Goal: Find specific page/section: Find specific page/section

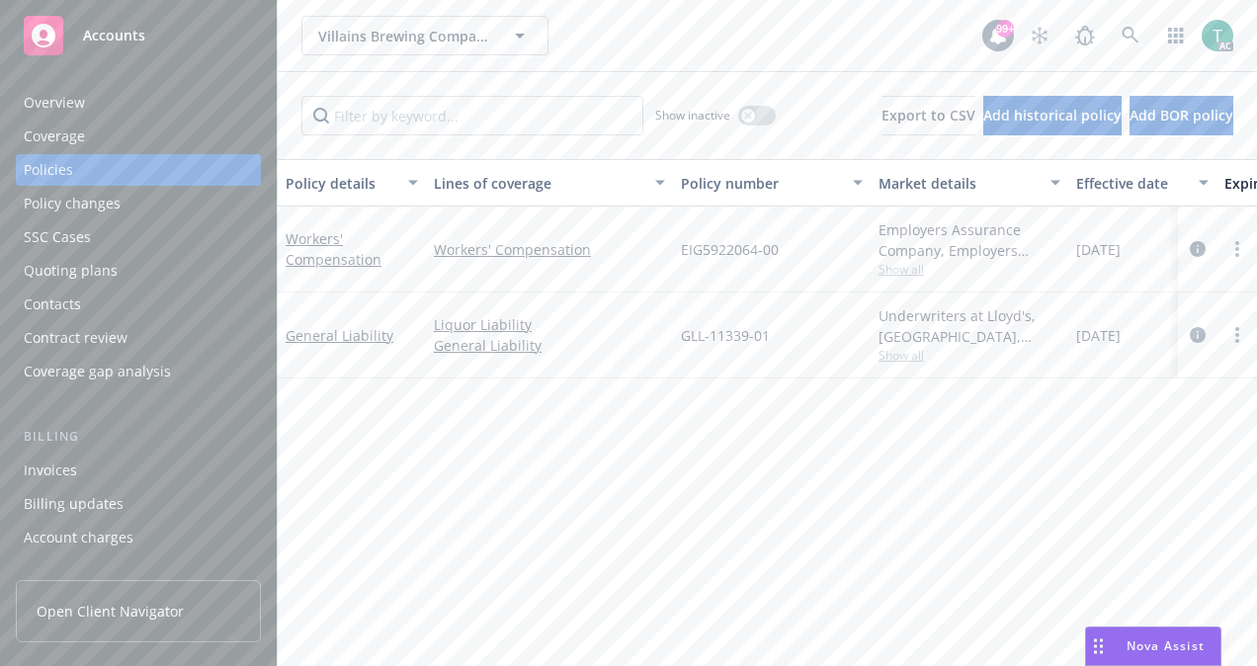
drag, startPoint x: 663, startPoint y: 325, endPoint x: 778, endPoint y: 336, distance: 116.1
drag, startPoint x: 778, startPoint y: 336, endPoint x: 678, endPoint y: 327, distance: 101.2
click at [678, 327] on div "GLL-11339-01" at bounding box center [772, 335] width 198 height 86
click at [675, 335] on div "GLL-11339-01" at bounding box center [772, 335] width 198 height 86
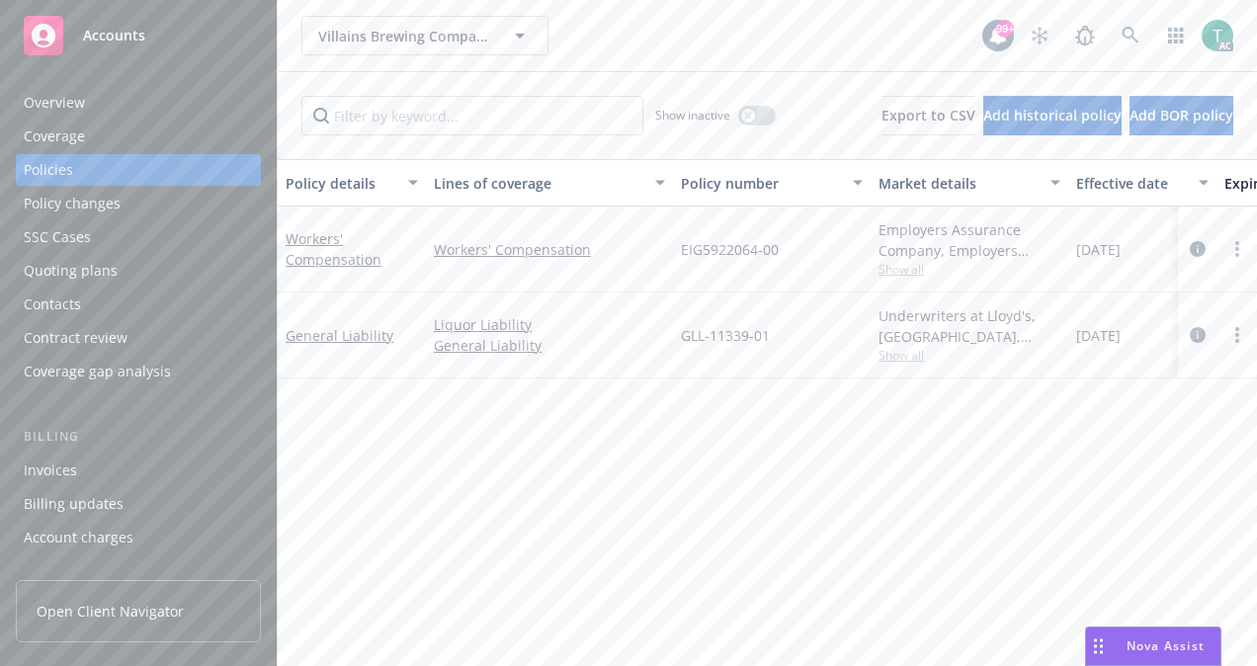
click at [686, 283] on div "EIG5922064-00" at bounding box center [772, 249] width 198 height 86
drag, startPoint x: 670, startPoint y: 332, endPoint x: 783, endPoint y: 332, distance: 113.6
click at [783, 332] on div "General Liability Liquor Liability General Liability GLL-11339-01 Underwriters …" at bounding box center [1231, 335] width 1907 height 86
drag, startPoint x: 783, startPoint y: 332, endPoint x: 676, endPoint y: 322, distance: 108.1
click at [676, 322] on div "GLL-11339-01" at bounding box center [772, 335] width 198 height 86
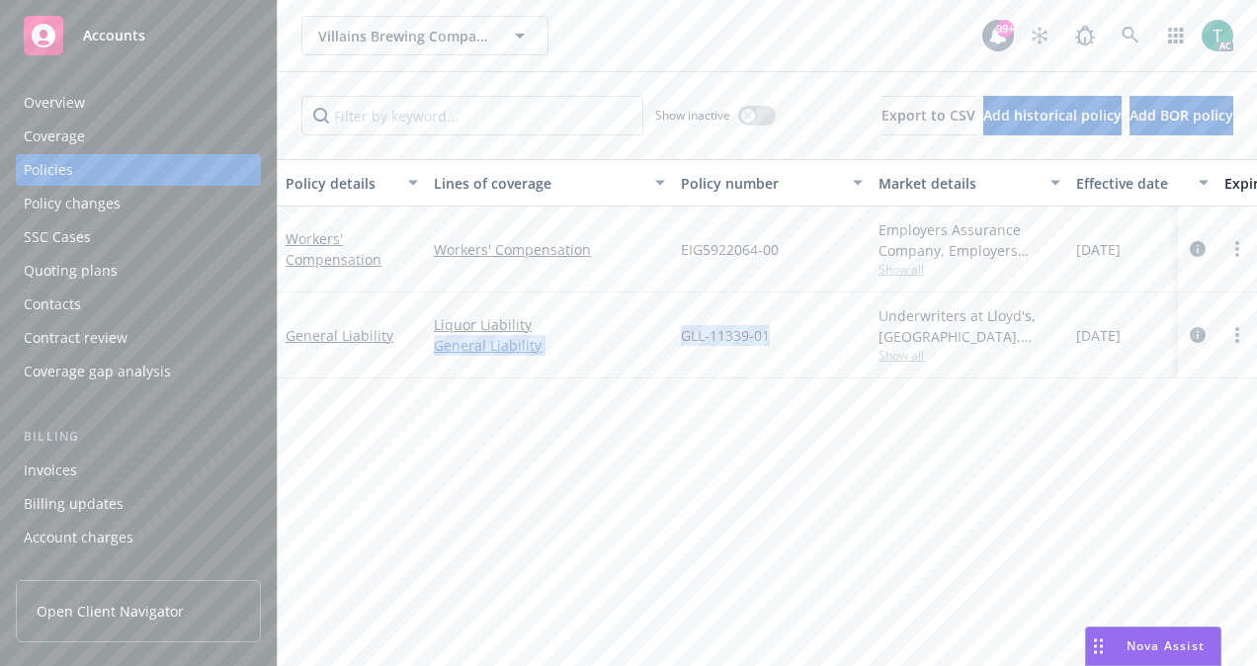
click at [663, 352] on link "General Liability" at bounding box center [549, 345] width 231 height 21
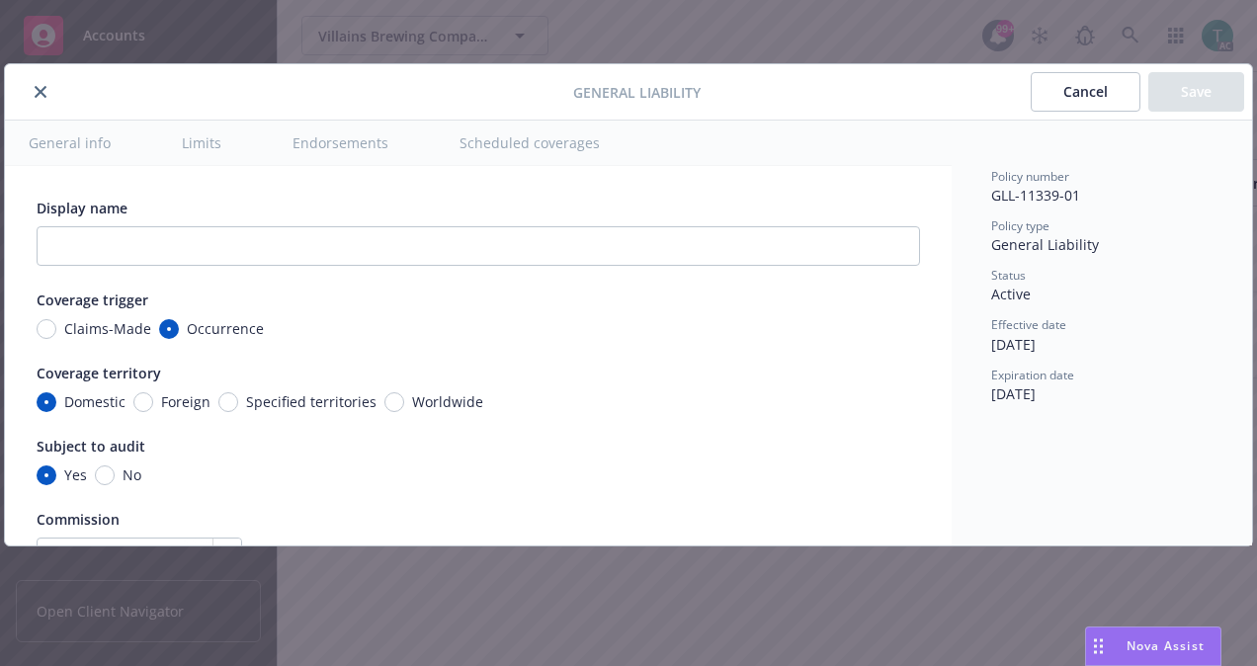
type textarea "x"
click at [45, 87] on button "close" at bounding box center [41, 92] width 24 height 24
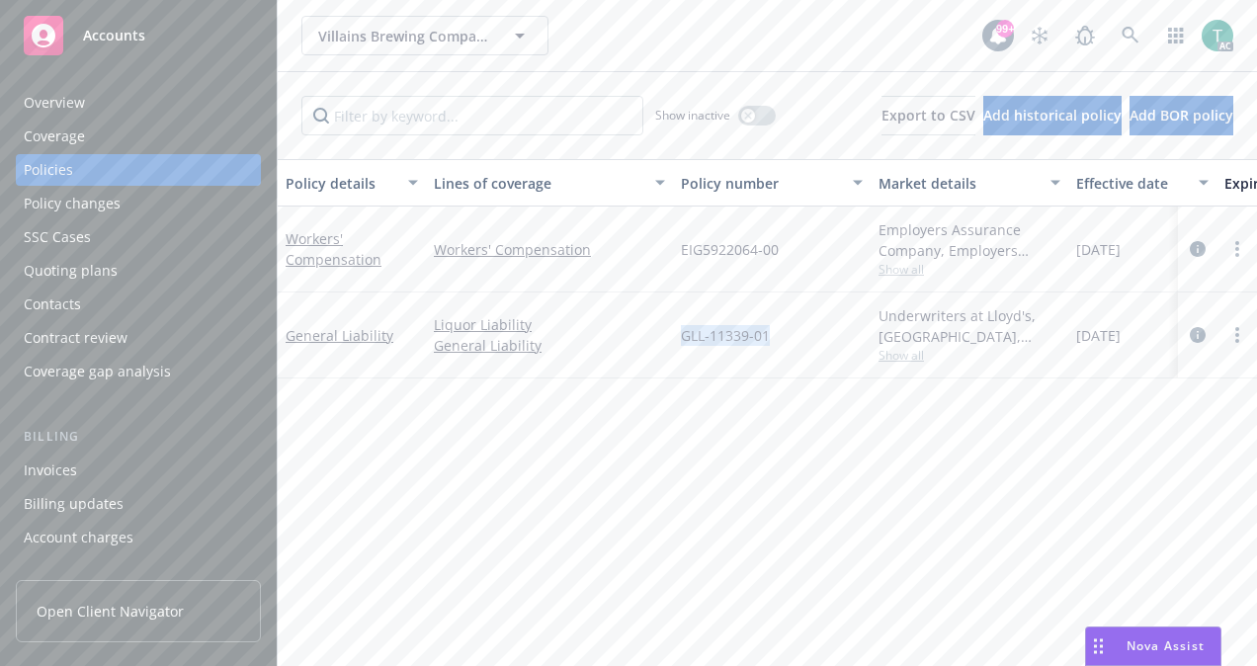
drag, startPoint x: 678, startPoint y: 332, endPoint x: 790, endPoint y: 320, distance: 113.2
click at [790, 320] on div "GLL-11339-01" at bounding box center [772, 335] width 198 height 86
copy span "GLL-11339-01"
